Goal: Check status: Check status

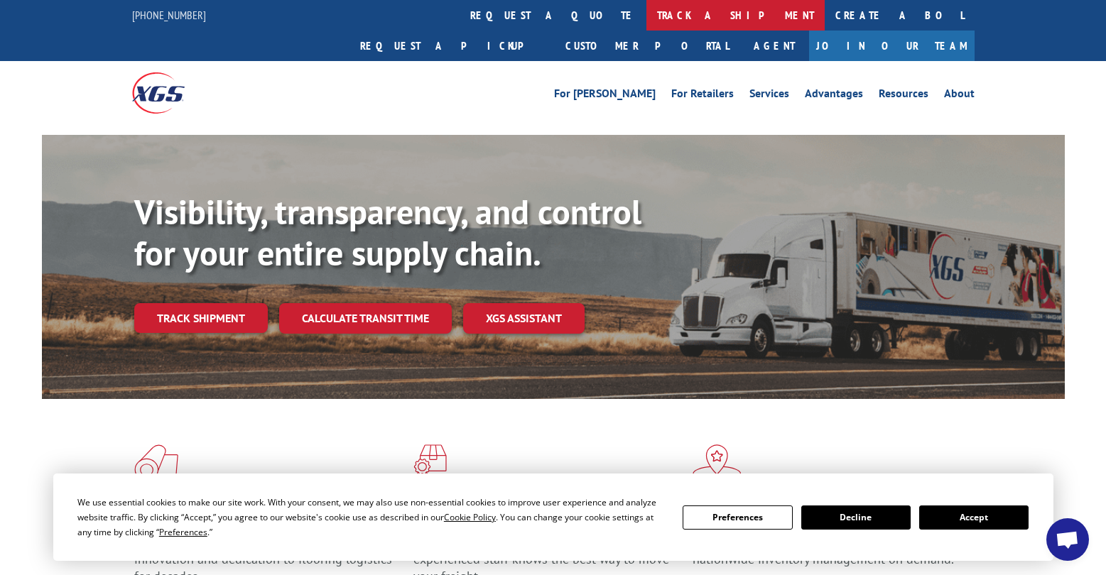
click at [647, 23] on link "track a shipment" at bounding box center [736, 15] width 178 height 31
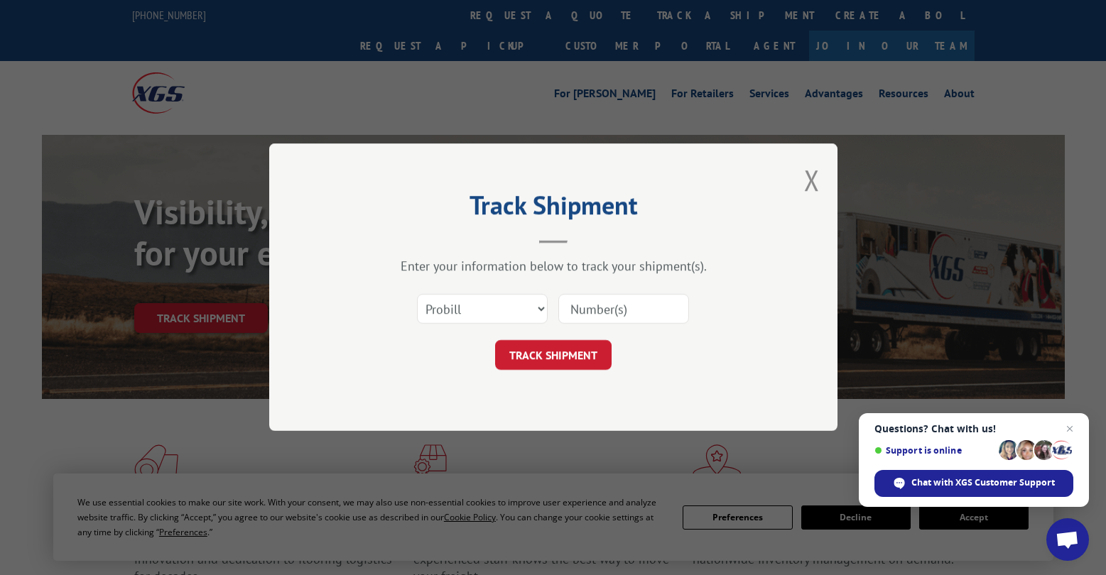
click at [574, 300] on input at bounding box center [623, 310] width 131 height 30
paste input "16584622"
type input "16584622"
click at [517, 310] on select "Select category... Probill BOL PO" at bounding box center [482, 310] width 131 height 30
click at [417, 295] on select "Select category... Probill BOL PO" at bounding box center [482, 310] width 131 height 30
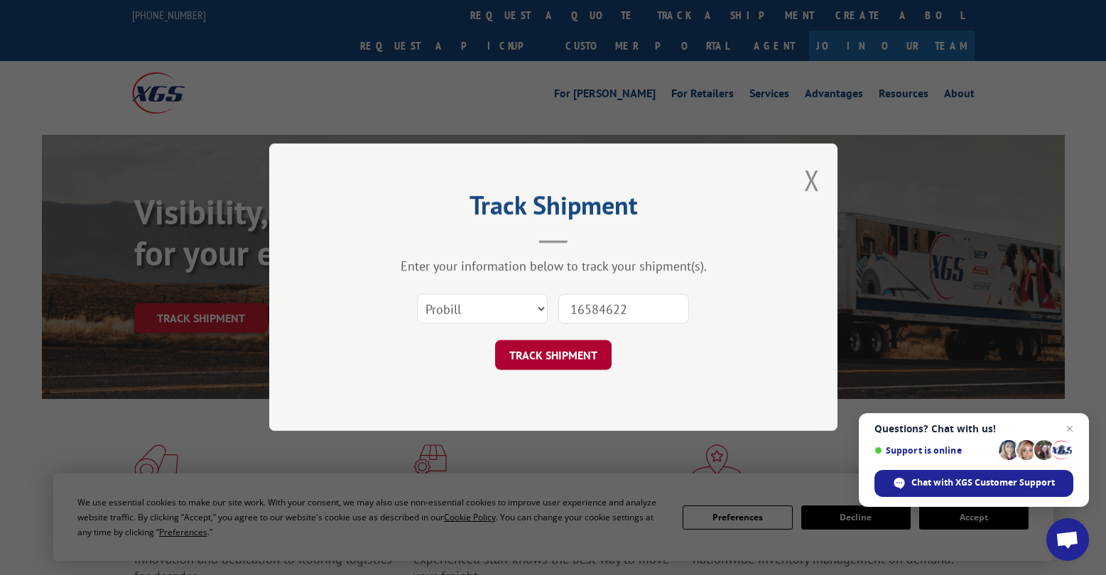
click at [590, 352] on button "TRACK SHIPMENT" at bounding box center [553, 356] width 117 height 30
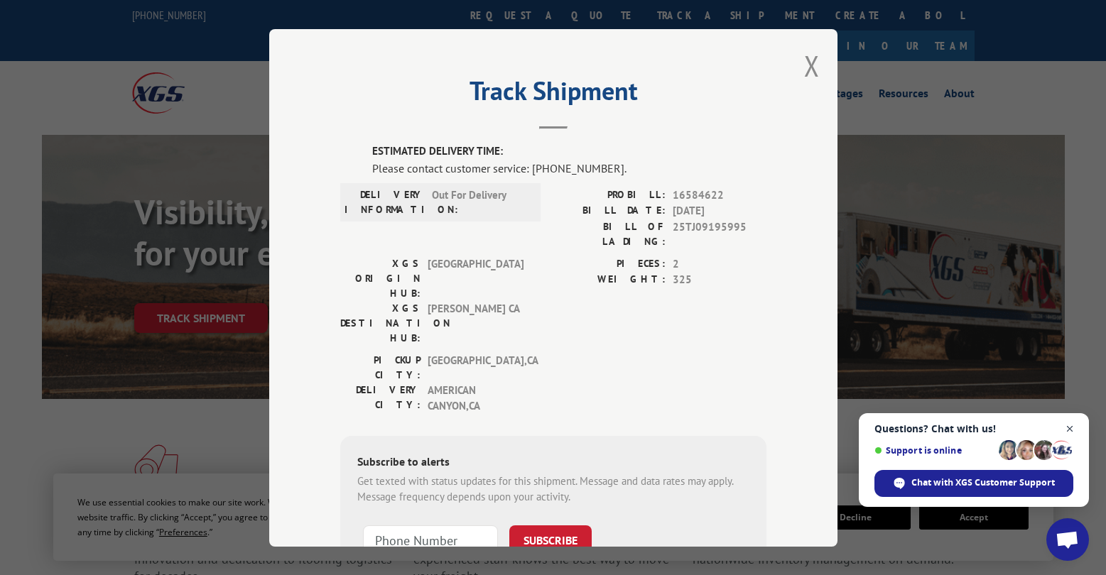
click at [1068, 424] on span "Close chat" at bounding box center [1070, 430] width 18 height 18
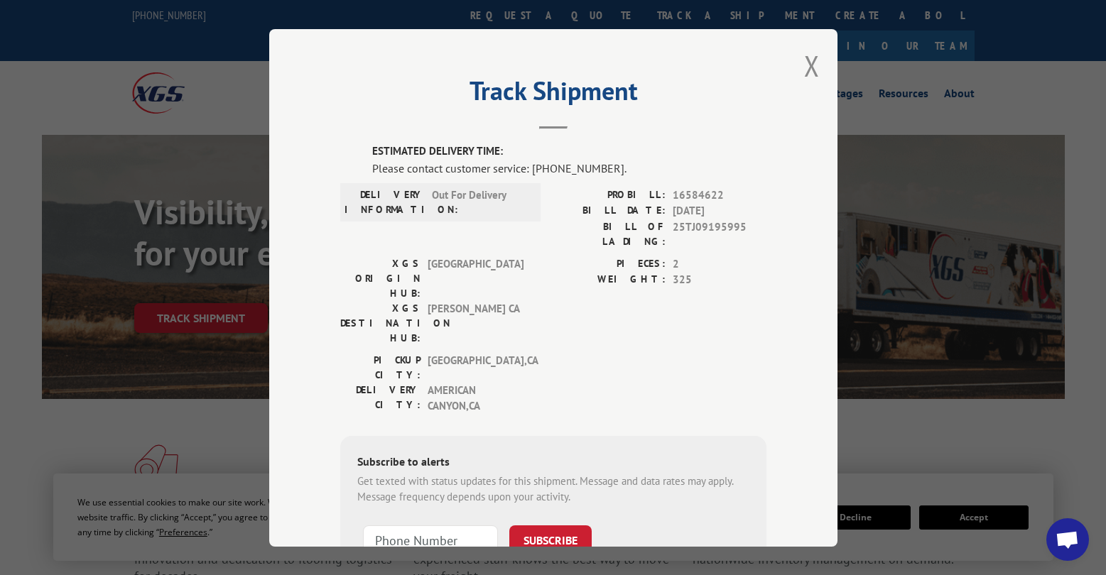
click at [207, 72] on div "Track Shipment ESTIMATED DELIVERY TIME: Please contact customer service: [PHONE…" at bounding box center [553, 287] width 1106 height 575
click at [805, 63] on button "Close modal" at bounding box center [812, 66] width 16 height 38
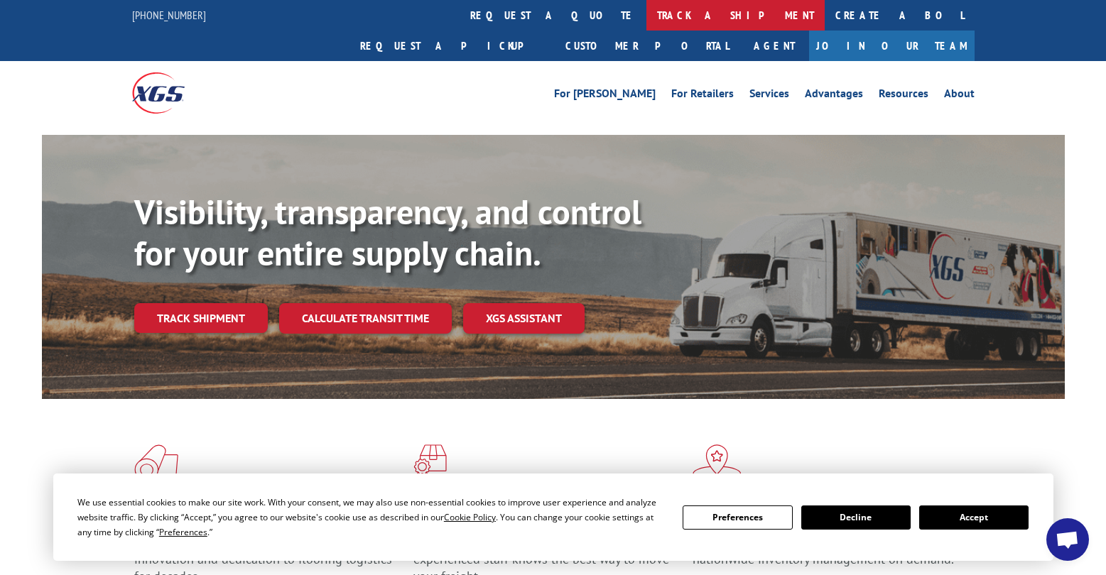
click at [647, 17] on link "track a shipment" at bounding box center [736, 15] width 178 height 31
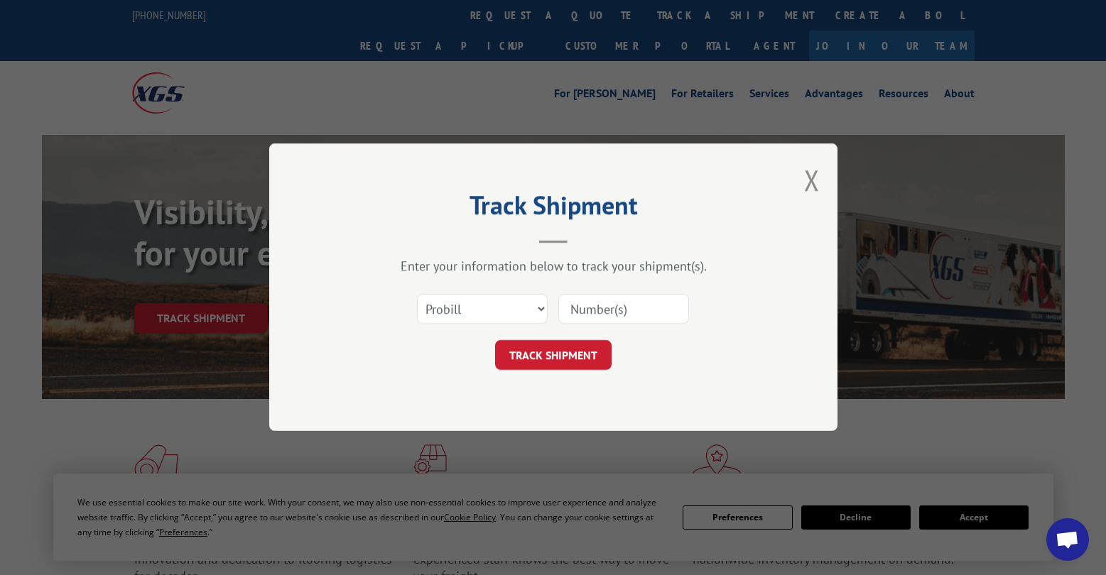
click at [661, 320] on input at bounding box center [623, 310] width 131 height 30
paste input "16584622"
type input "16584622"
click at [575, 354] on button "TRACK SHIPMENT" at bounding box center [553, 356] width 117 height 30
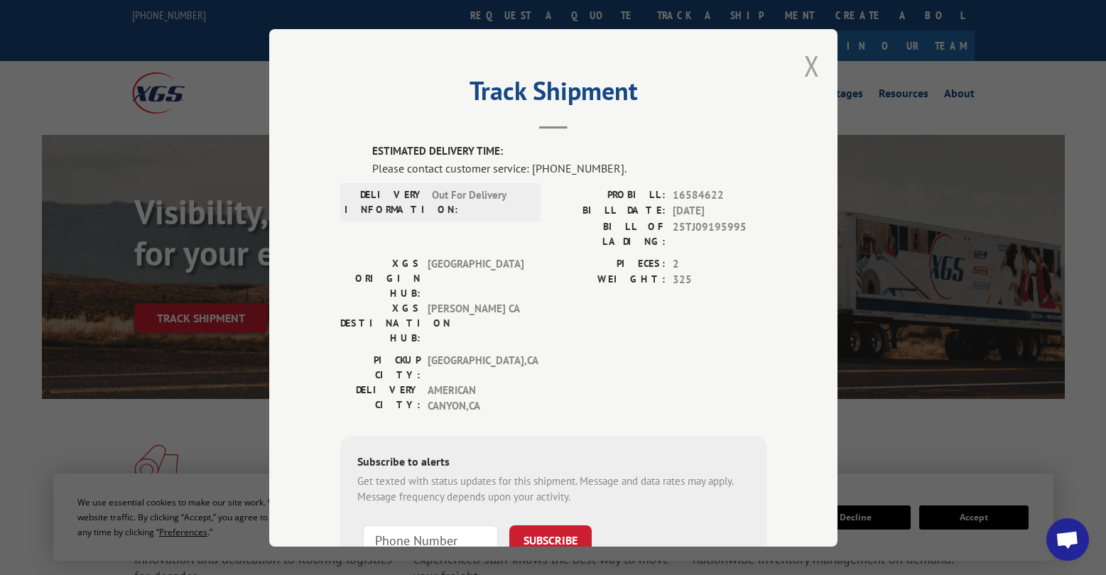
click at [805, 63] on button "Close modal" at bounding box center [812, 66] width 16 height 38
